Goal: Check status: Check status

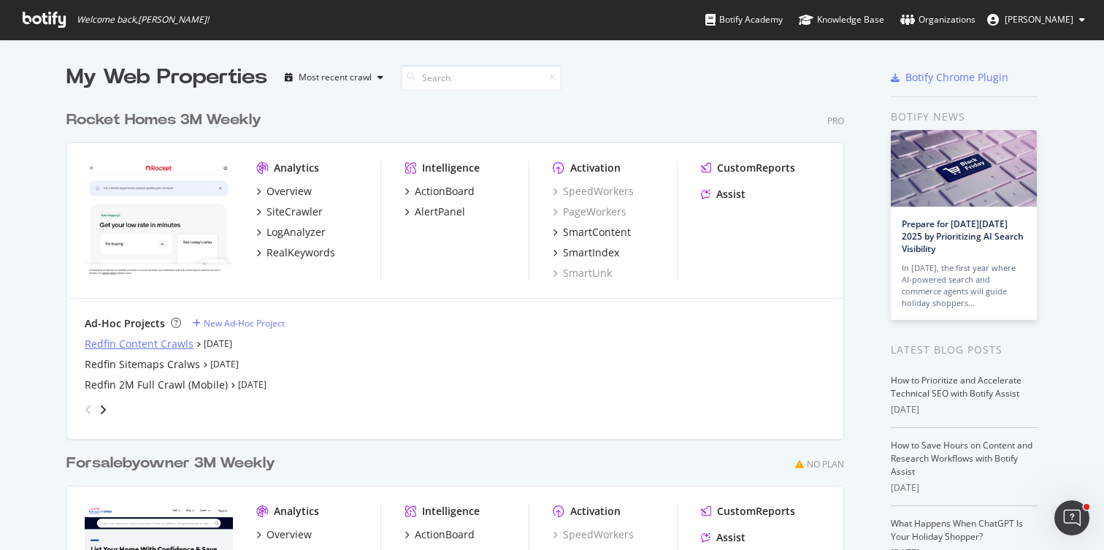
click at [109, 345] on div "Redfin Content Crawls" at bounding box center [139, 344] width 109 height 15
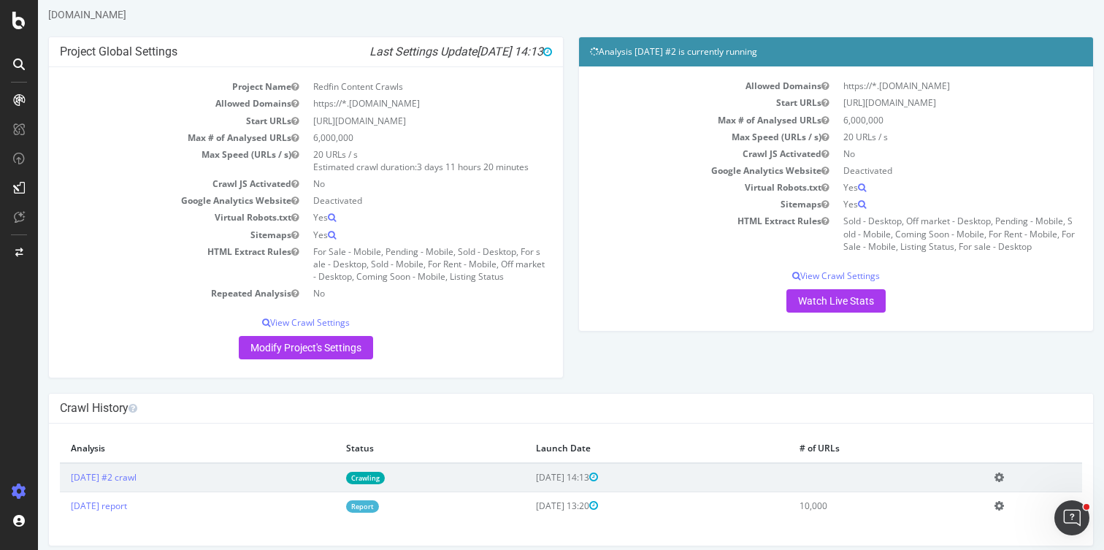
scroll to position [49, 0]
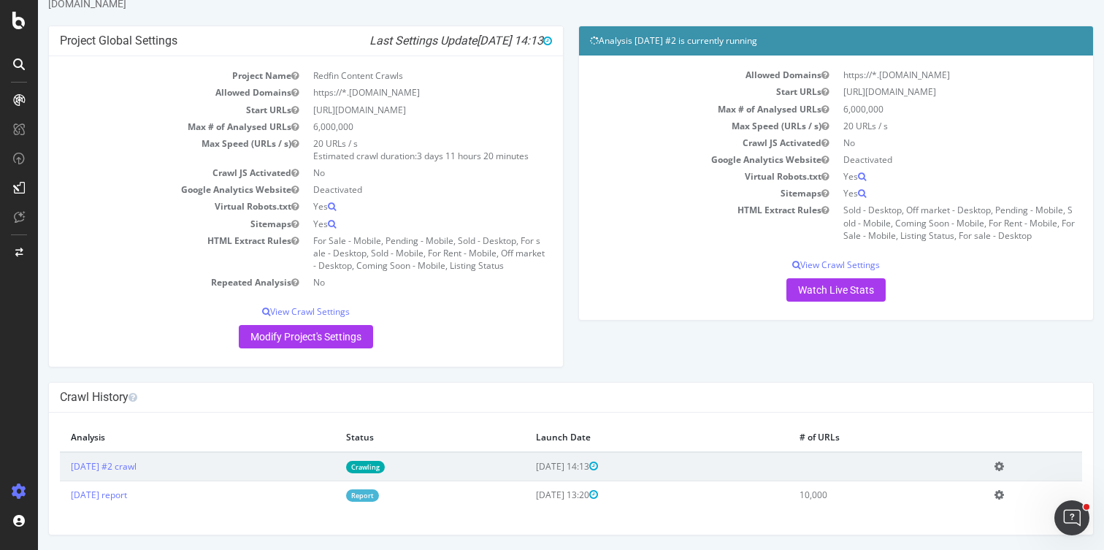
click at [385, 468] on link "Crawling" at bounding box center [365, 467] width 39 height 12
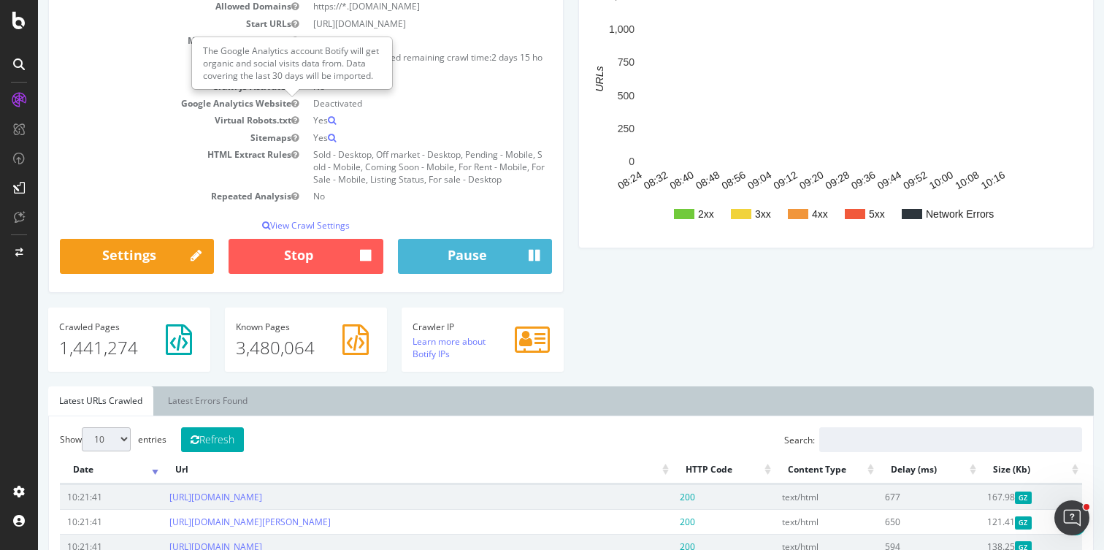
scroll to position [262, 0]
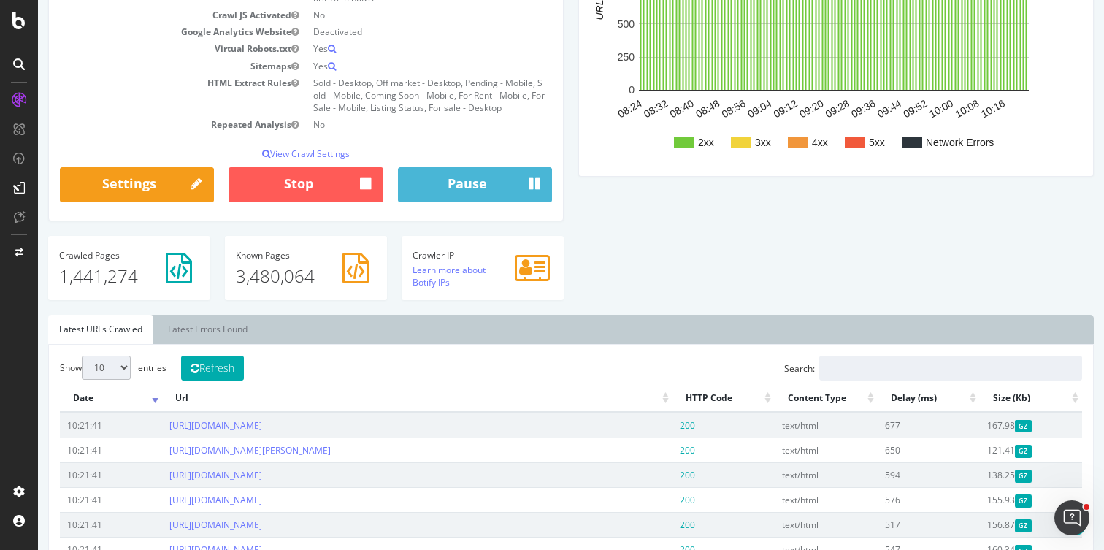
click at [122, 248] on div "Crawled Pages 1,441,274" at bounding box center [129, 268] width 162 height 64
click at [123, 250] on h4 "Crawled Pages" at bounding box center [129, 254] width 140 height 9
click at [270, 275] on p "3,480,064" at bounding box center [306, 276] width 140 height 25
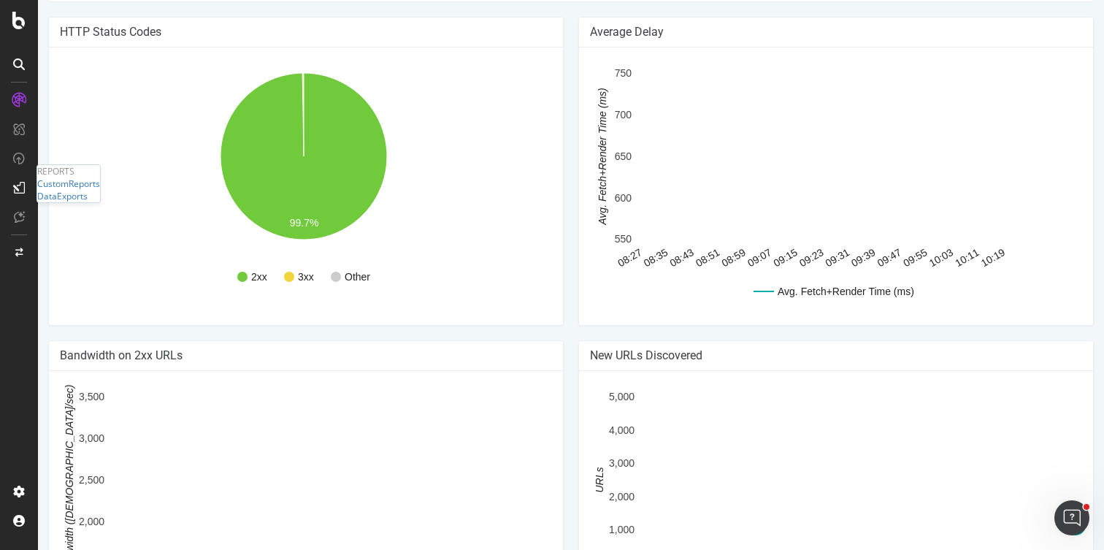
scroll to position [796, 0]
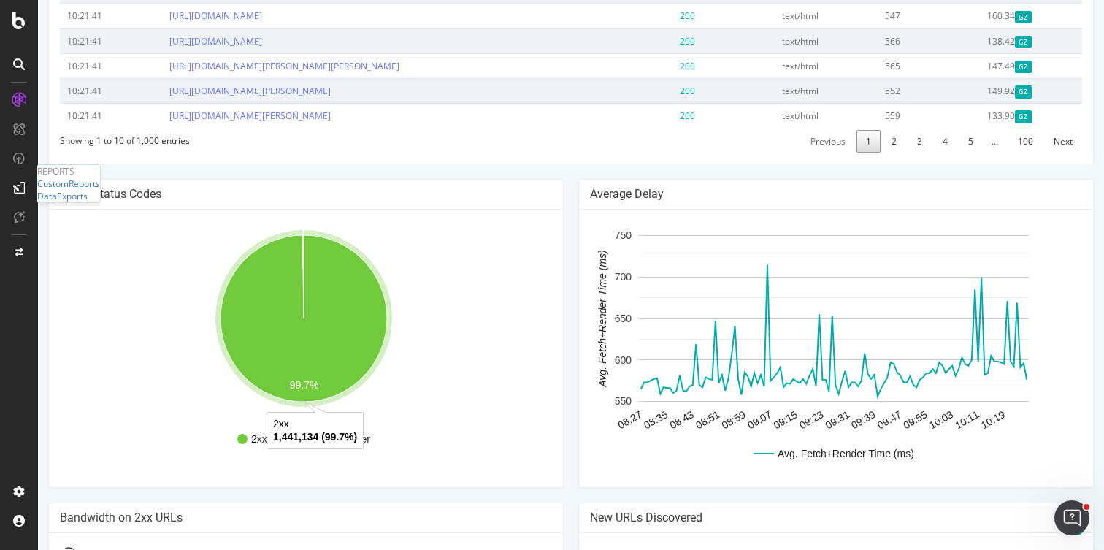
click at [303, 299] on icon "A chart." at bounding box center [304, 318] width 166 height 166
click at [315, 296] on icon "A chart." at bounding box center [304, 318] width 166 height 166
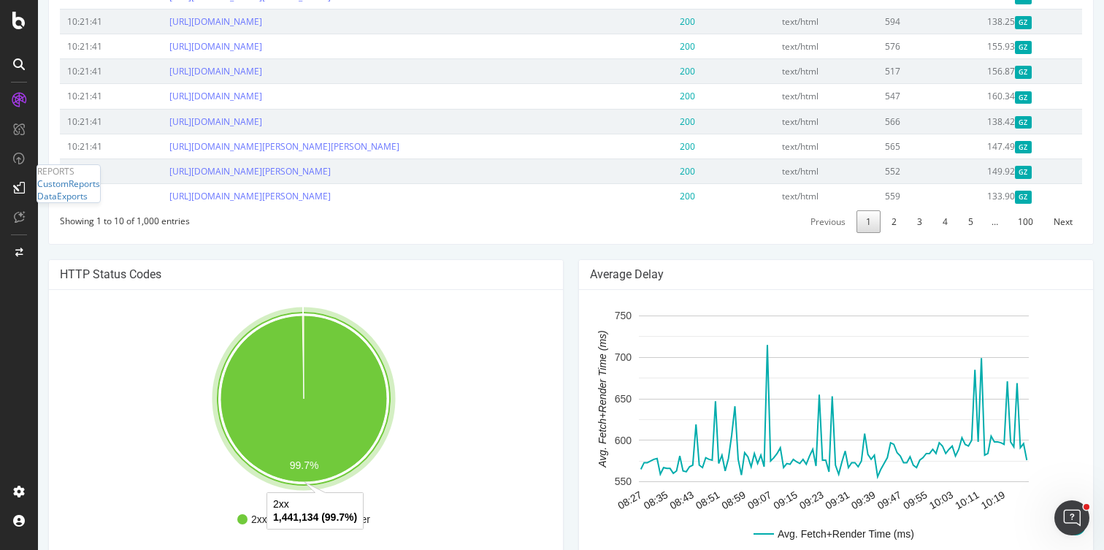
scroll to position [711, 0]
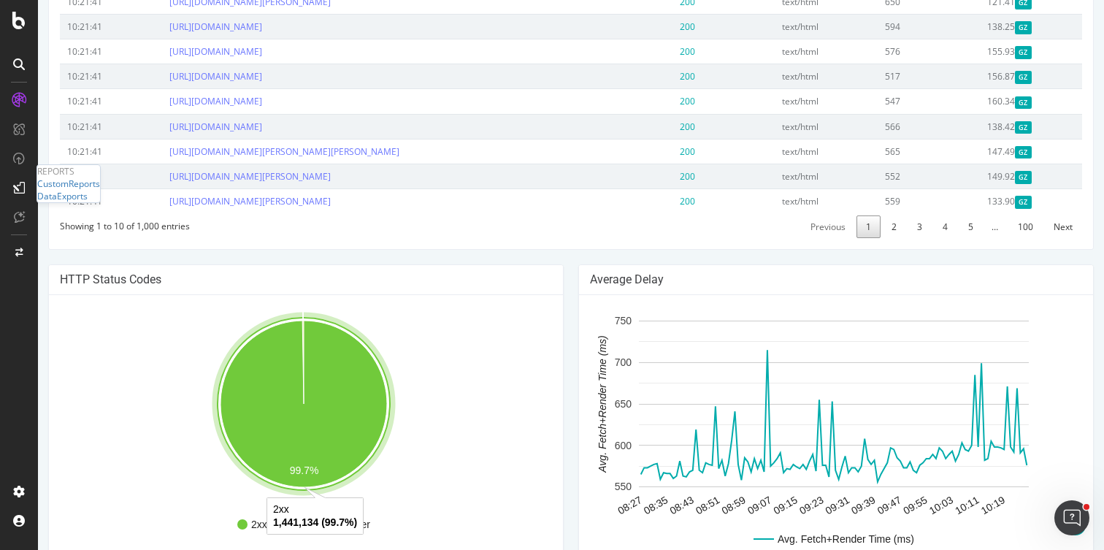
click at [304, 332] on icon "A chart." at bounding box center [304, 404] width 166 height 166
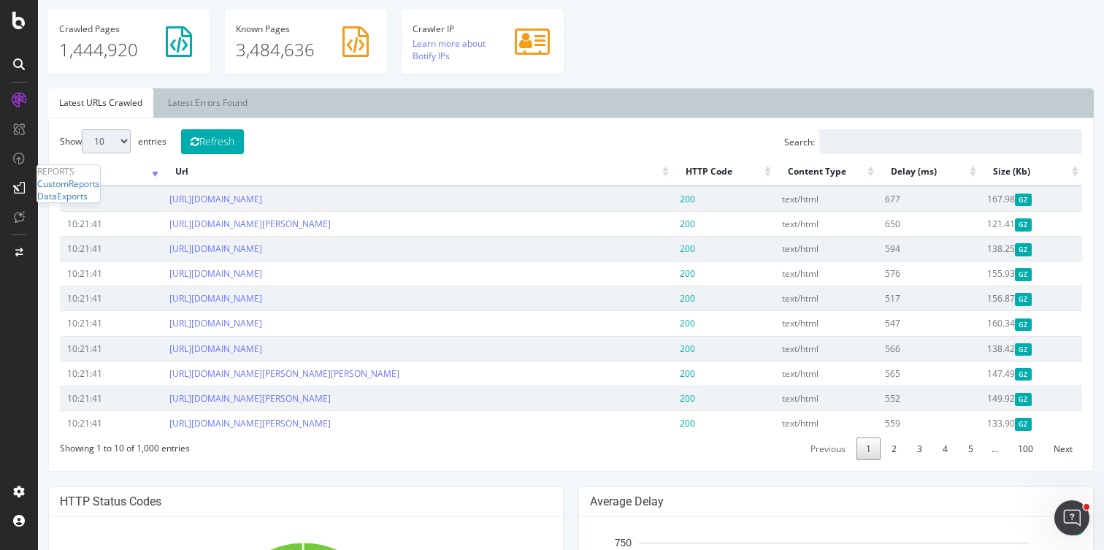
scroll to position [424, 0]
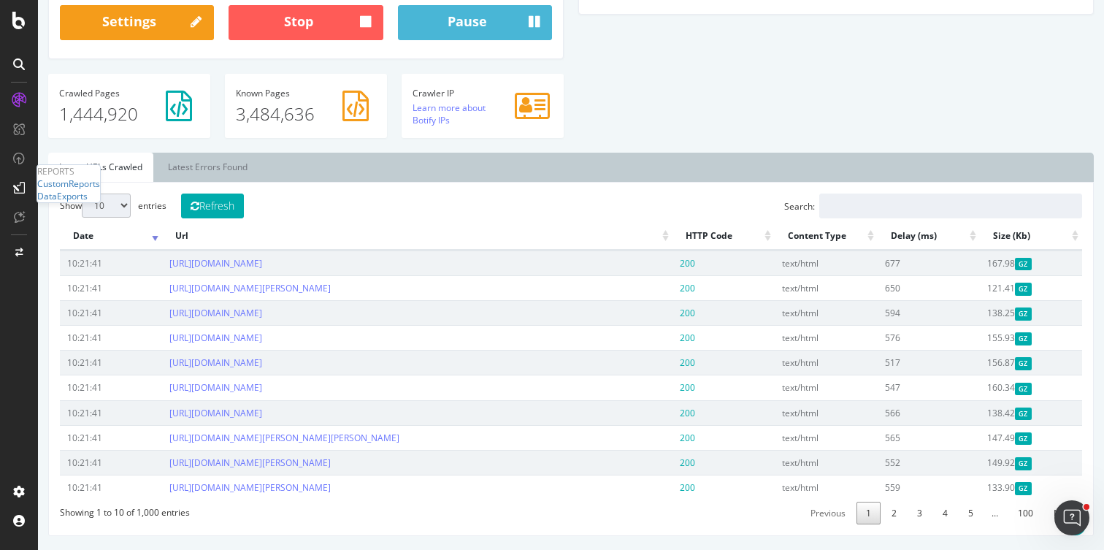
click at [719, 241] on th "HTTP Code" at bounding box center [724, 236] width 102 height 28
click at [694, 237] on th "HTTP Code" at bounding box center [724, 236] width 102 height 28
